Goal: Find specific page/section: Find specific page/section

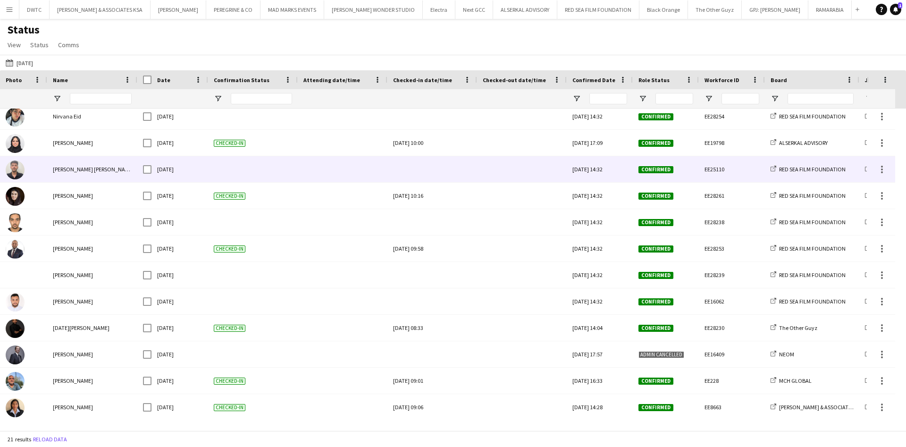
scroll to position [244, 0]
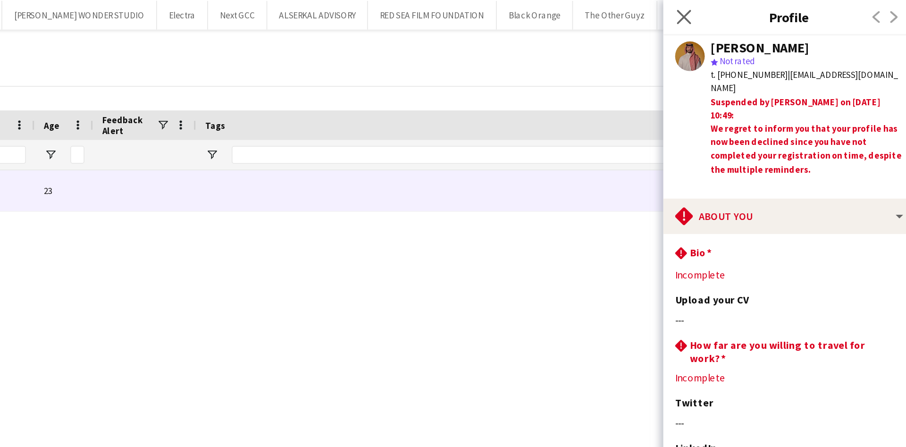
click at [763, 14] on icon at bounding box center [758, 10] width 9 height 9
